Goal: Transaction & Acquisition: Obtain resource

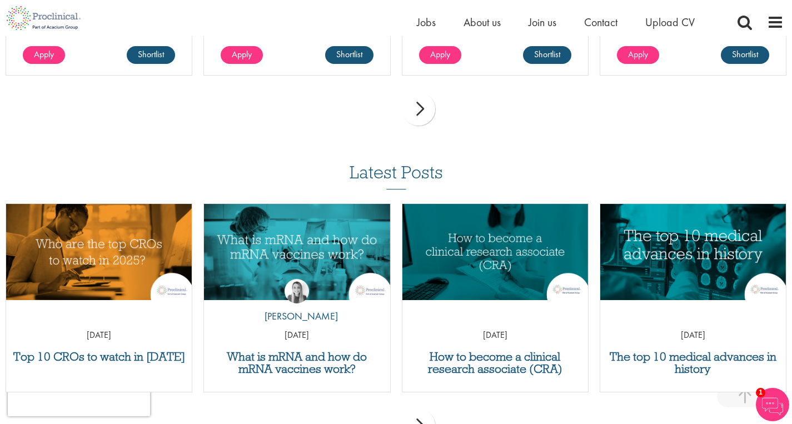
scroll to position [1592, 0]
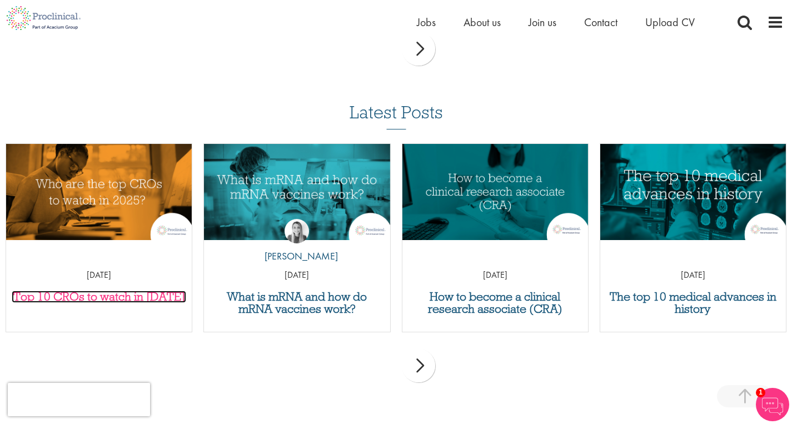
click at [136, 297] on h3 "Top 10 CROs to watch in [DATE]" at bounding box center [99, 297] width 174 height 12
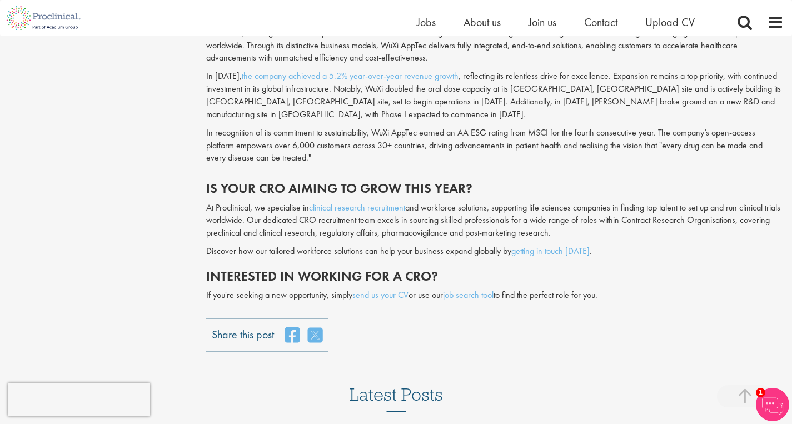
scroll to position [2638, 0]
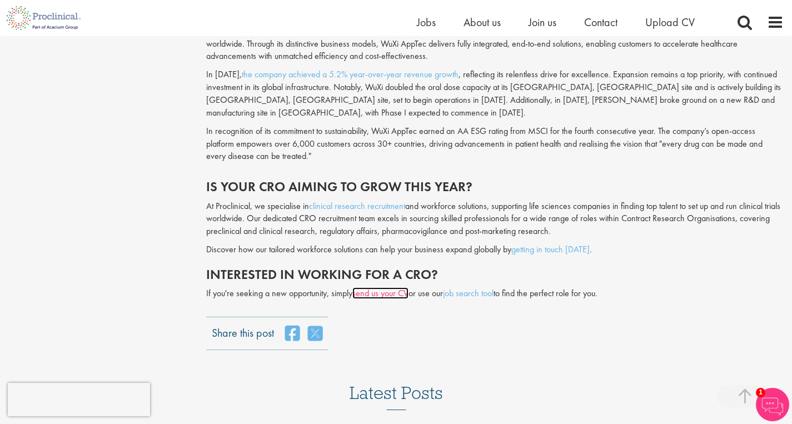
click at [376, 294] on link "send us your CV" at bounding box center [380, 293] width 56 height 12
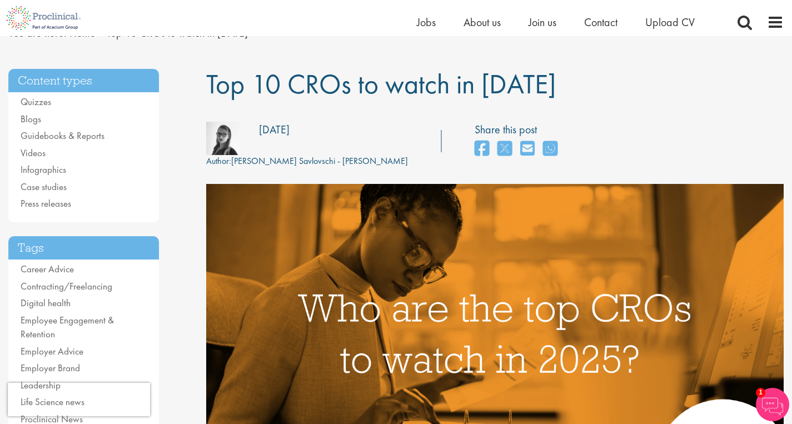
scroll to position [0, 0]
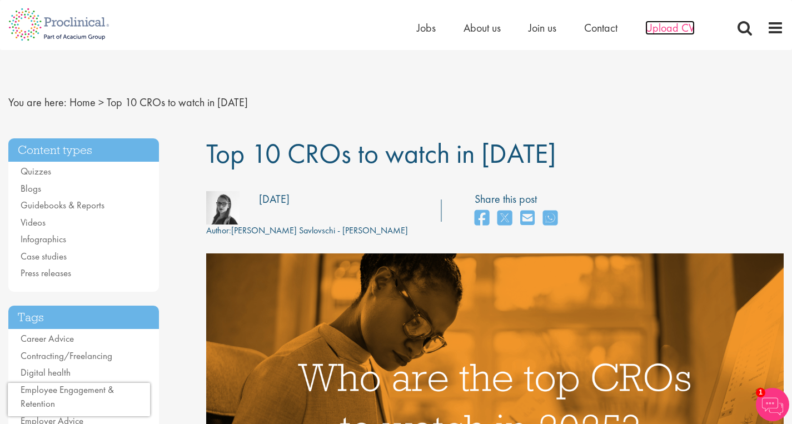
click at [668, 32] on span "Upload CV" at bounding box center [669, 28] width 49 height 14
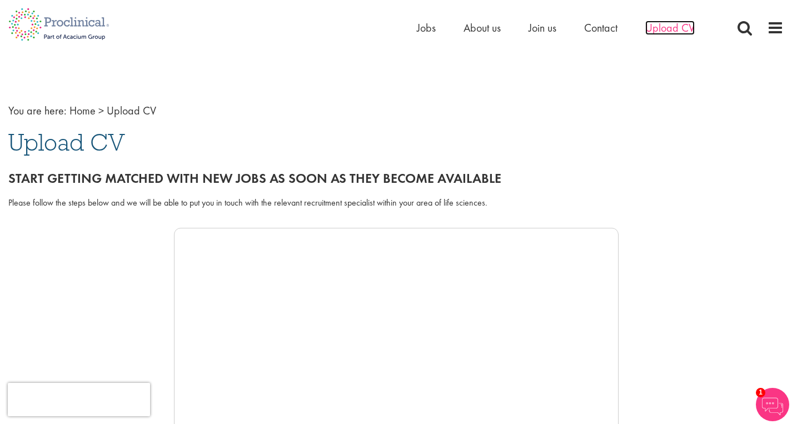
click at [670, 32] on span "Upload CV" at bounding box center [669, 28] width 49 height 14
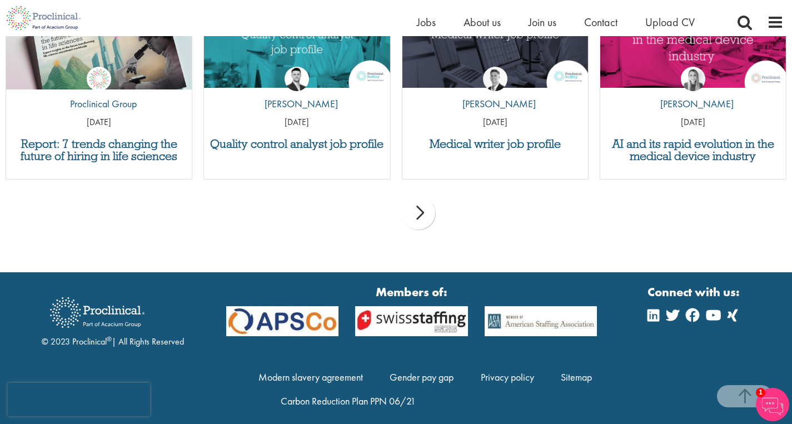
scroll to position [1196, 0]
